Goal: Communication & Community: Connect with others

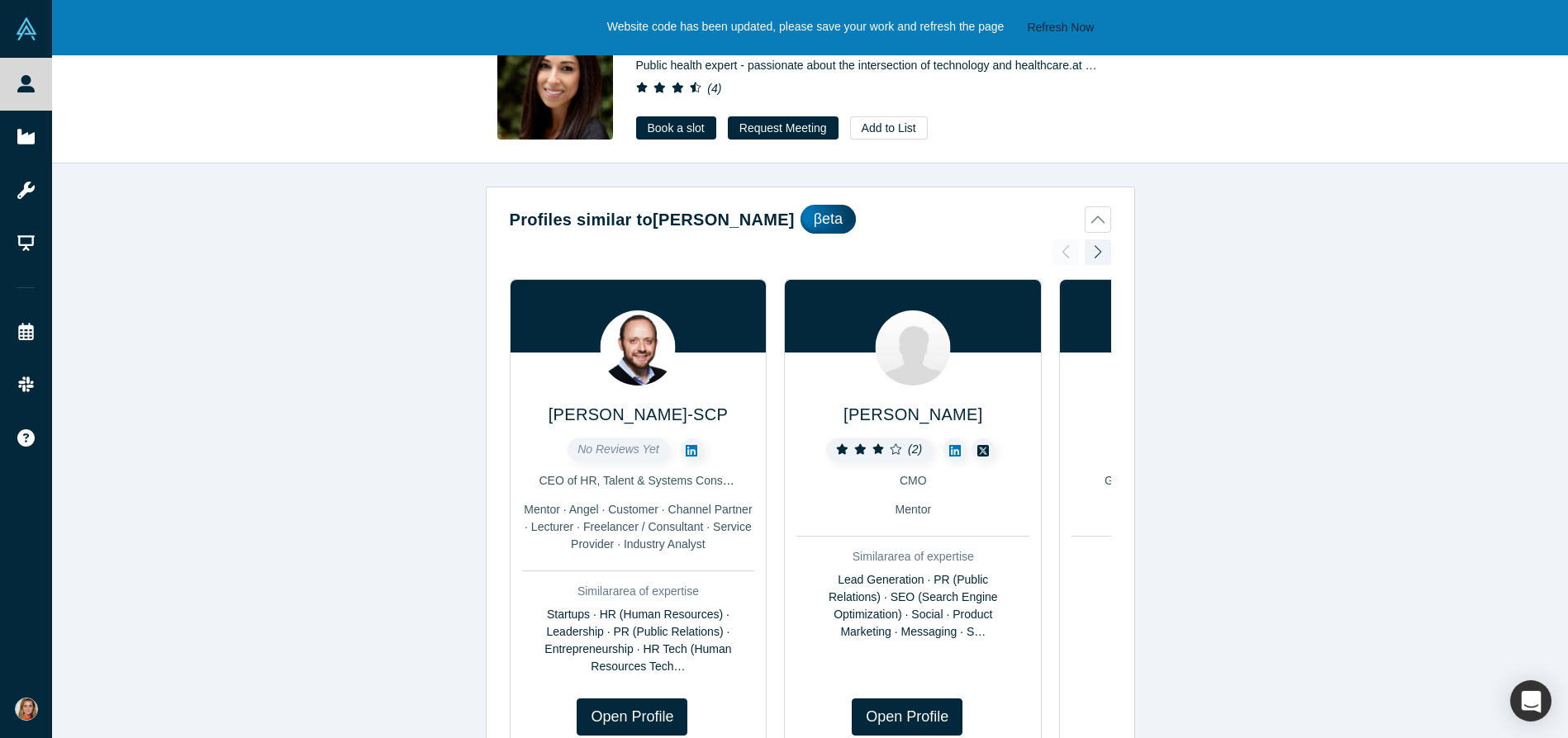
click at [1252, 305] on div "Profiles similar to Roxana Said βeta Yuri Kruman J.D. SHRM-SCP No Reviews Yet C…" at bounding box center [810, 451] width 1516 height 574
click at [1244, 277] on div "Profiles similar to Roxana Said βeta Yuri Kruman J.D. SHRM-SCP No Reviews Yet C…" at bounding box center [810, 451] width 1516 height 574
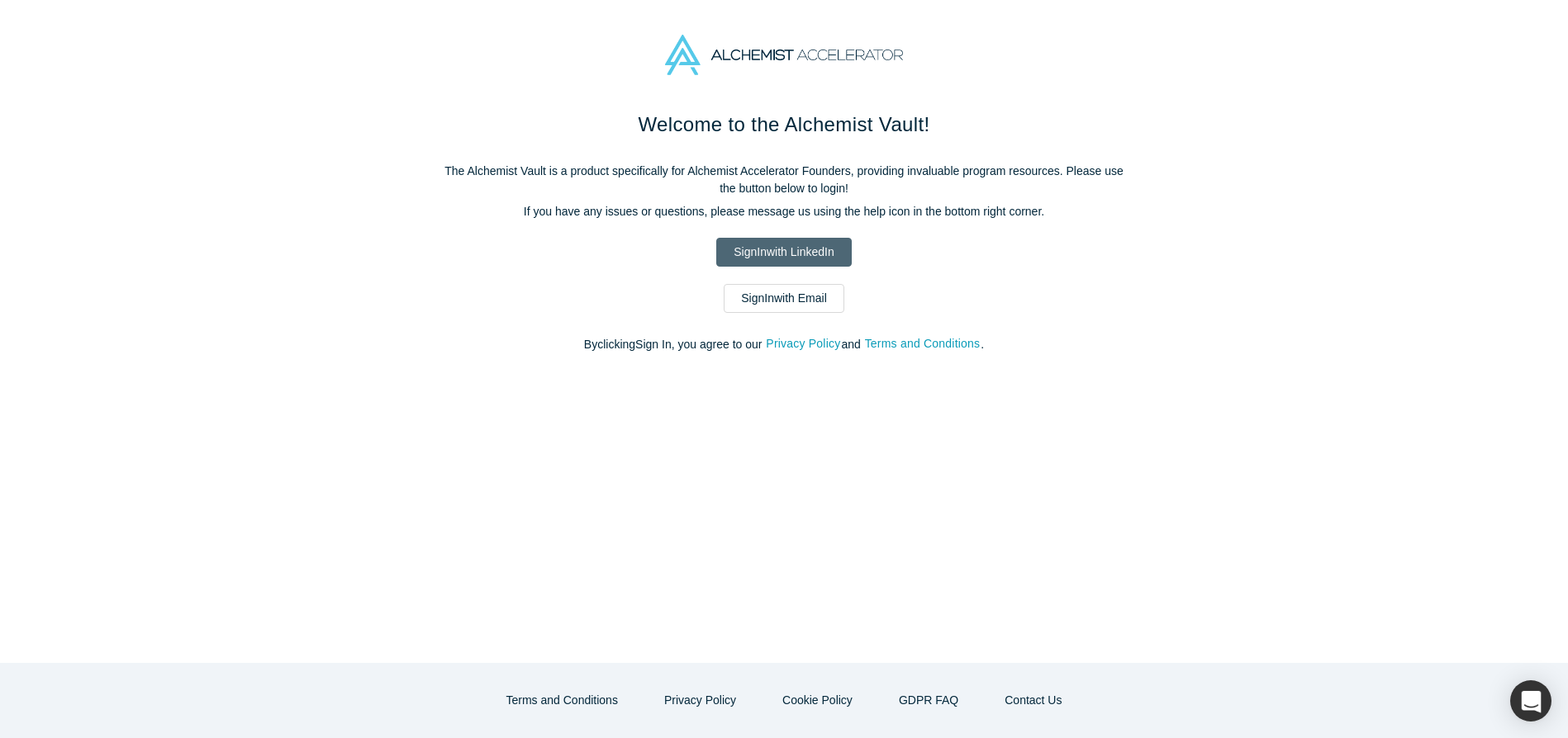
click at [806, 249] on link "Sign In with LinkedIn" at bounding box center [784, 251] width 134 height 29
click at [812, 250] on link "Sign In with LinkedIn" at bounding box center [784, 251] width 134 height 29
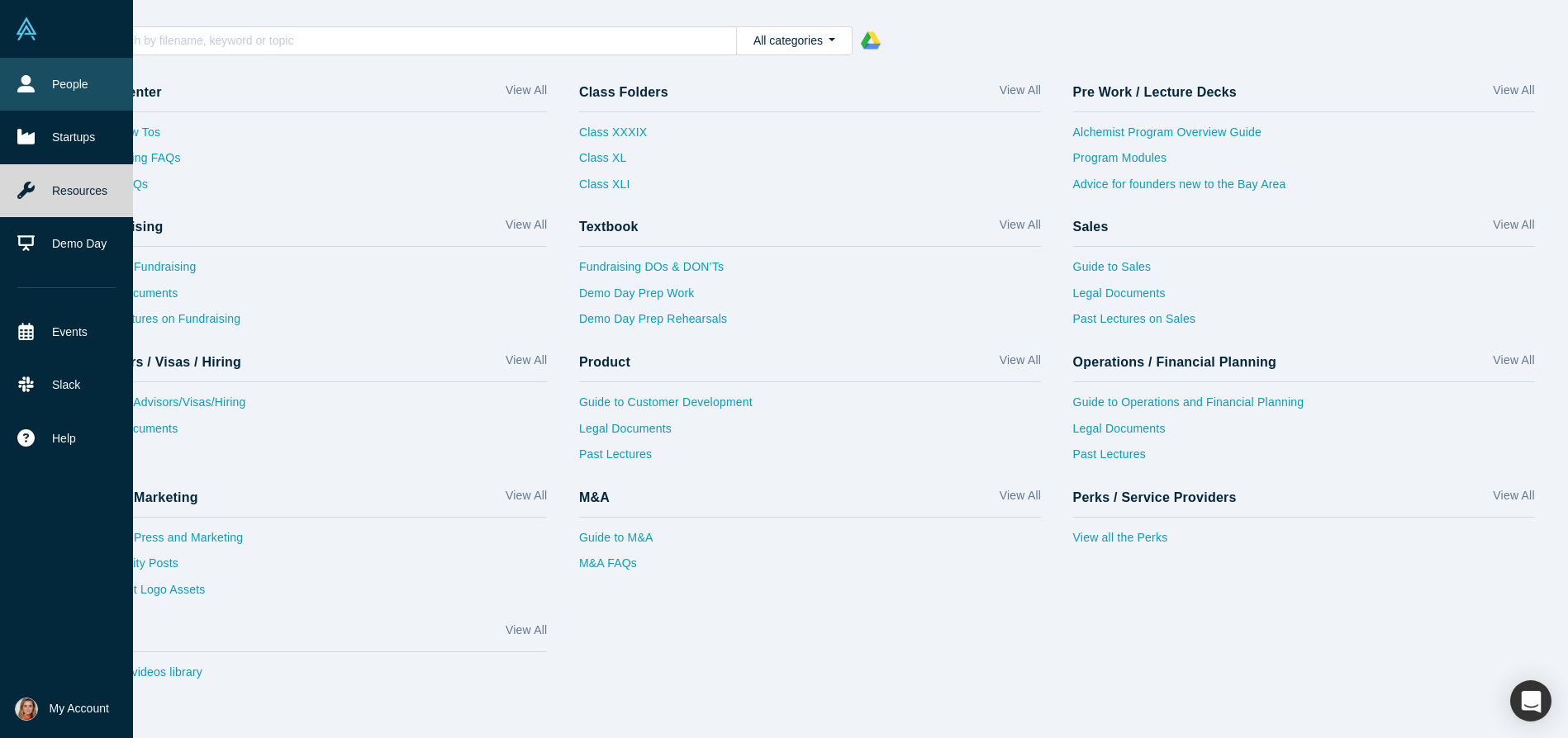
click at [47, 98] on link "People" at bounding box center [66, 84] width 133 height 52
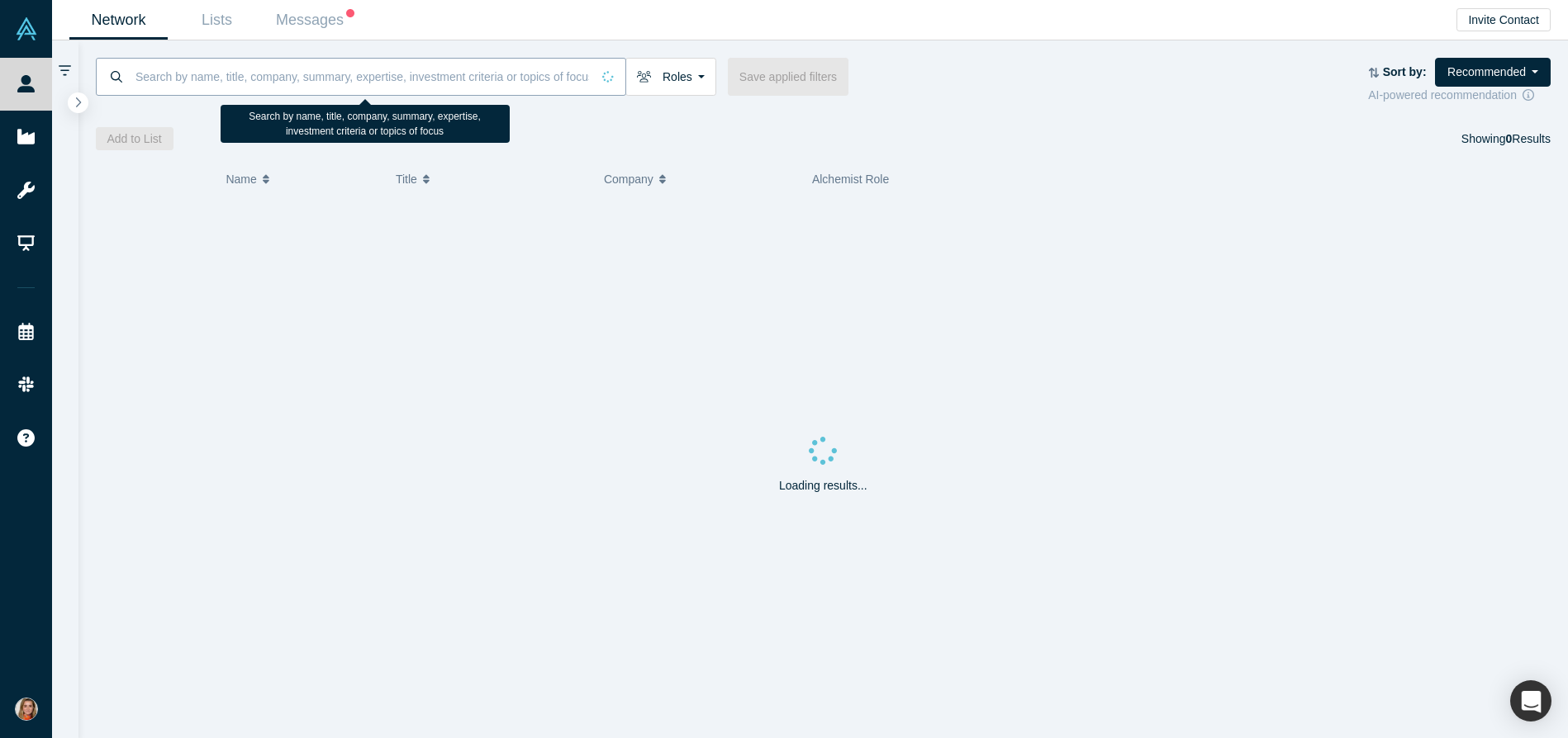
click at [222, 77] on input at bounding box center [362, 76] width 457 height 39
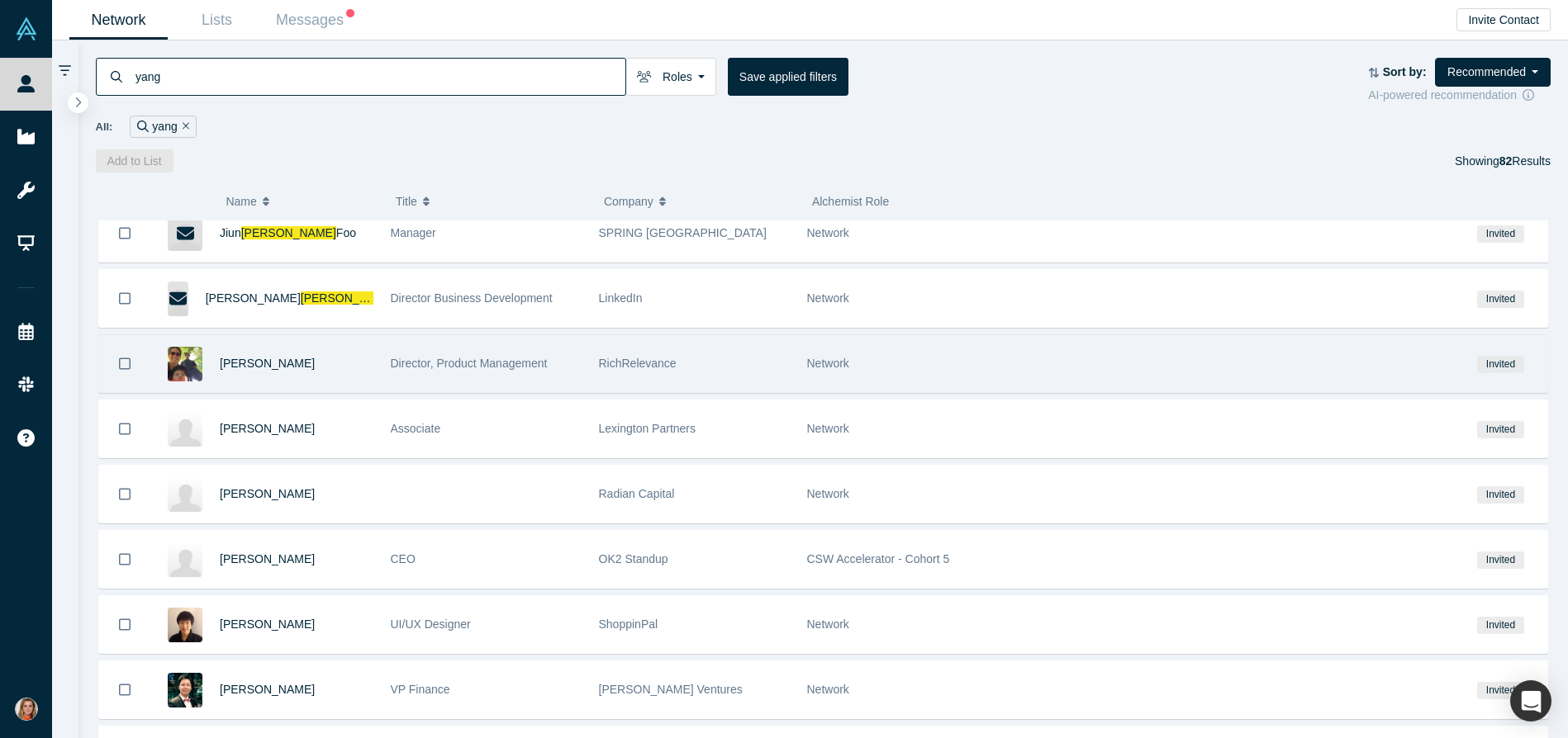
scroll to position [870, 0]
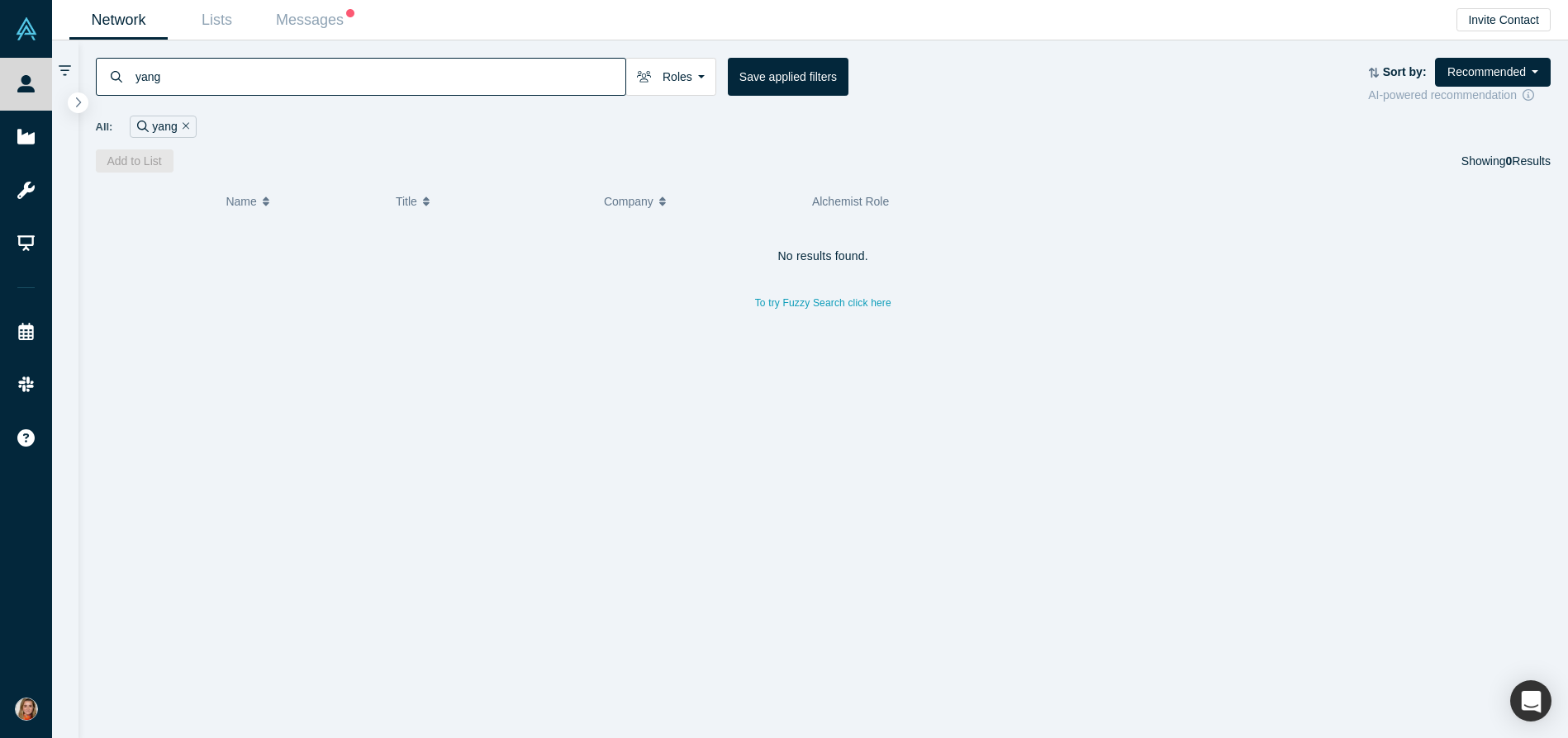
type input "yang"
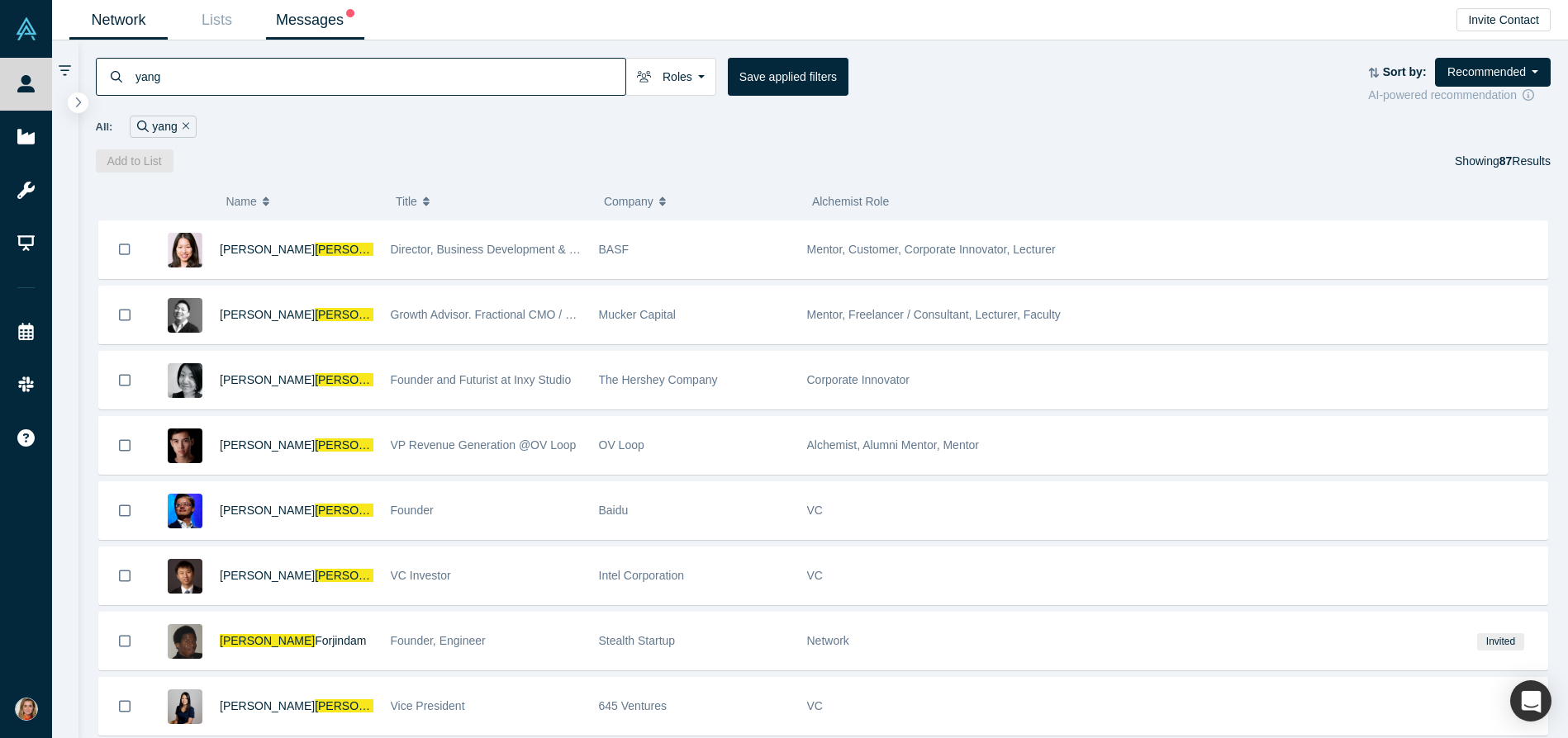
click at [317, 20] on link "Messages" at bounding box center [315, 20] width 99 height 39
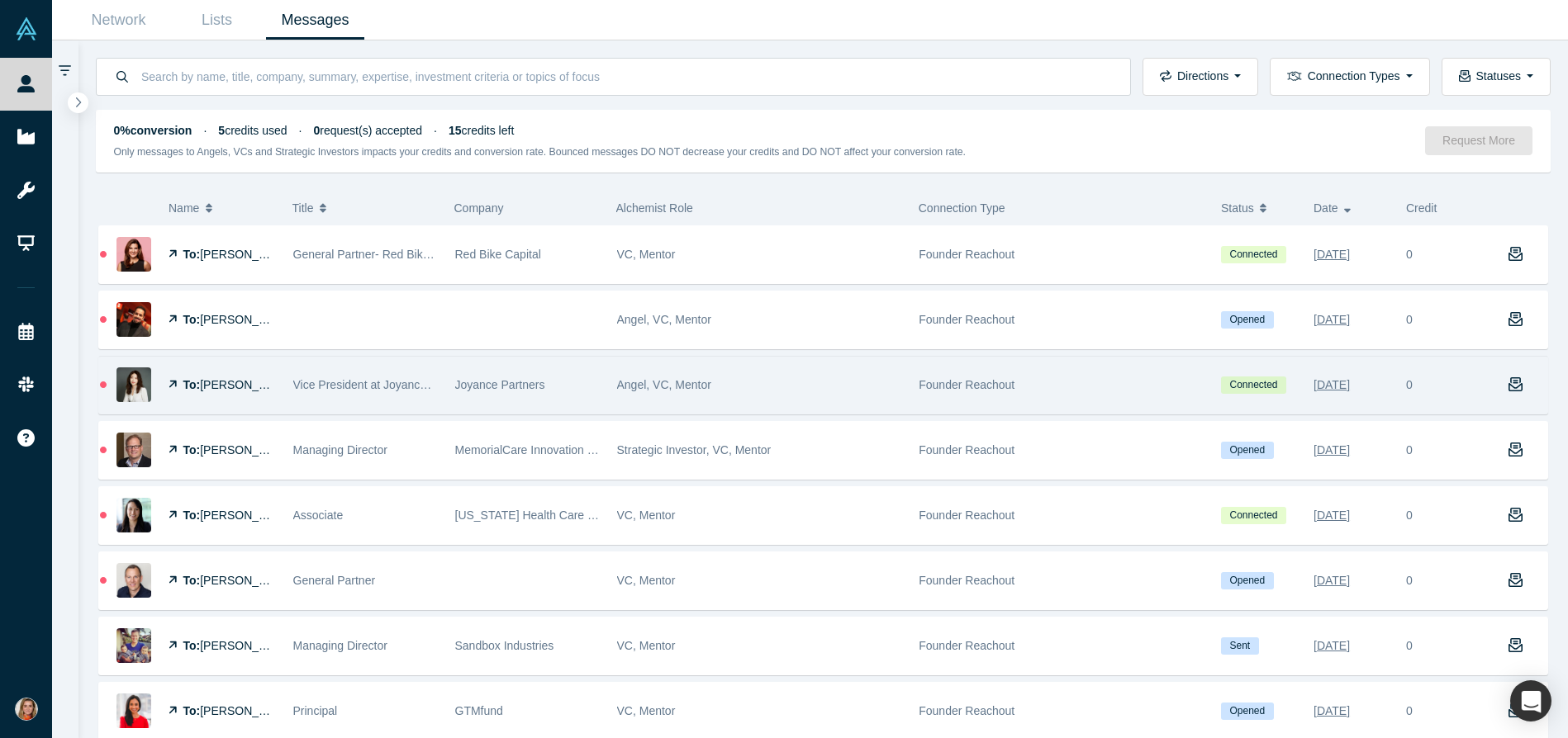
click at [243, 386] on span "[PERSON_NAME]" at bounding box center [247, 385] width 95 height 13
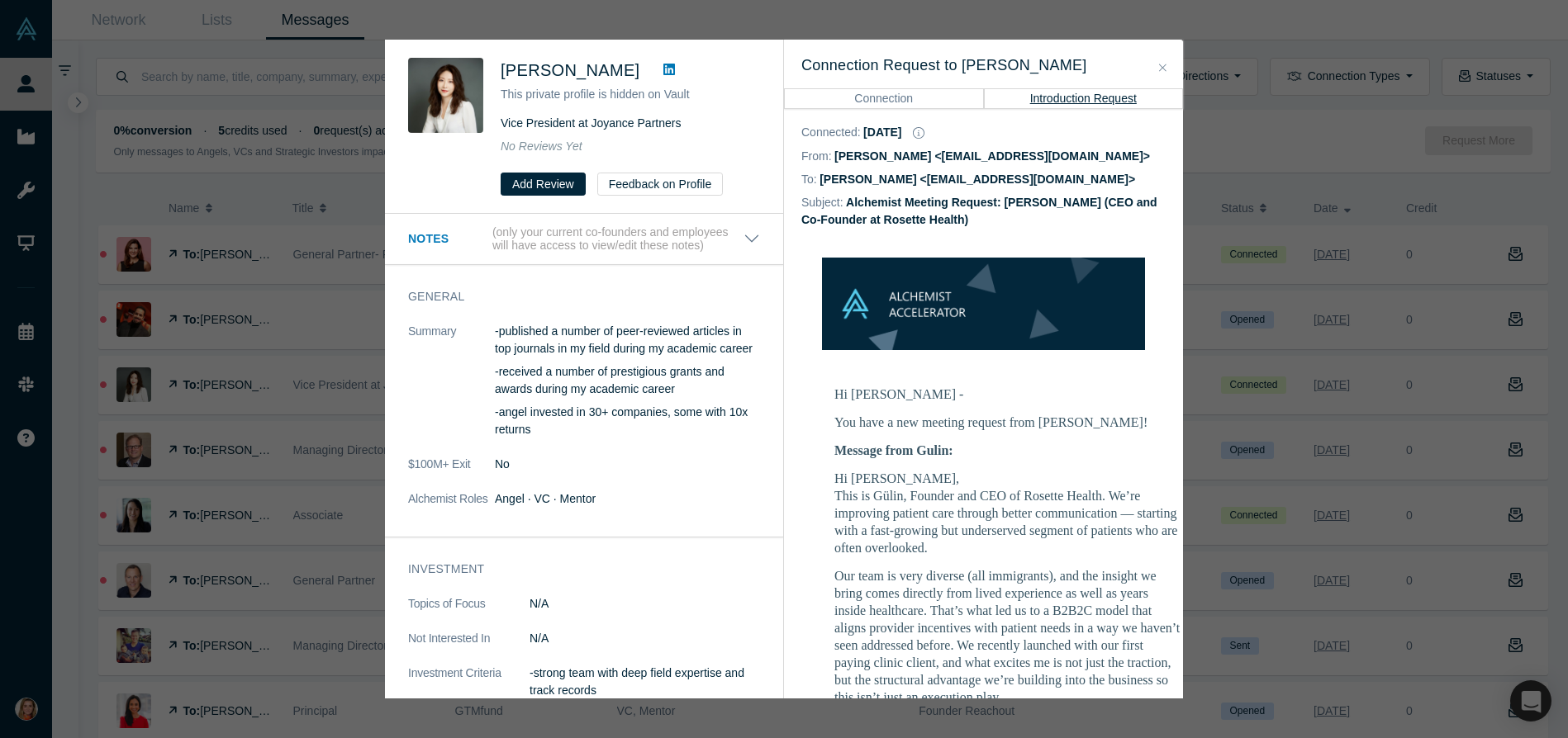
click at [663, 69] on icon at bounding box center [668, 69] width 12 height 12
